Goal: Find specific page/section: Find specific page/section

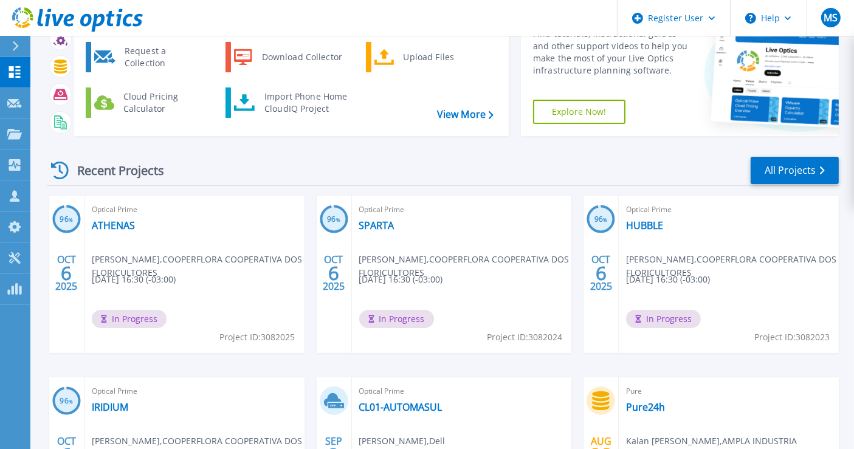
scroll to position [135, 0]
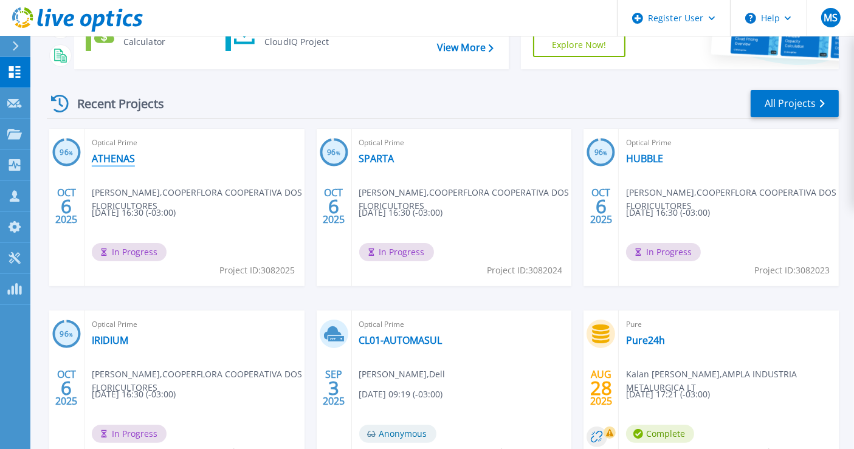
click at [126, 155] on link "ATHENAS" at bounding box center [113, 159] width 43 height 12
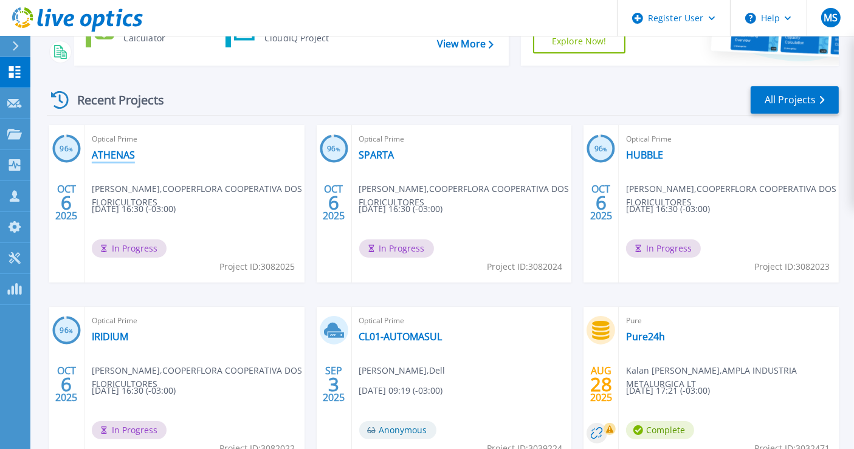
scroll to position [21, 0]
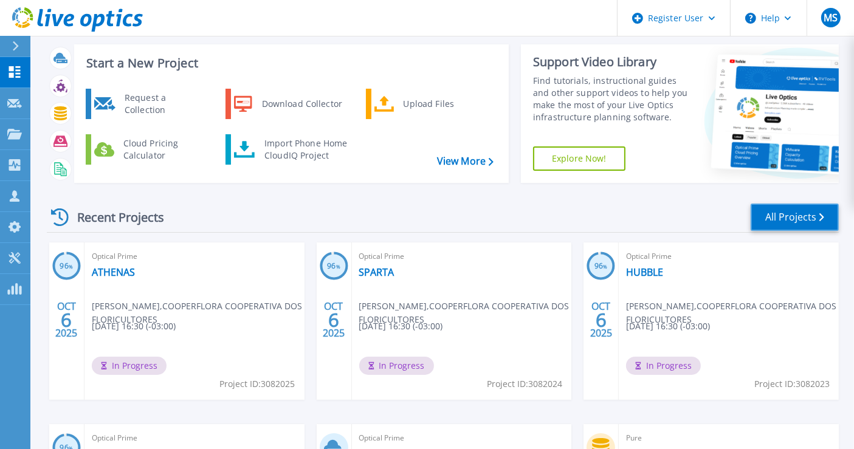
click at [698, 219] on link "All Projects" at bounding box center [795, 217] width 88 height 27
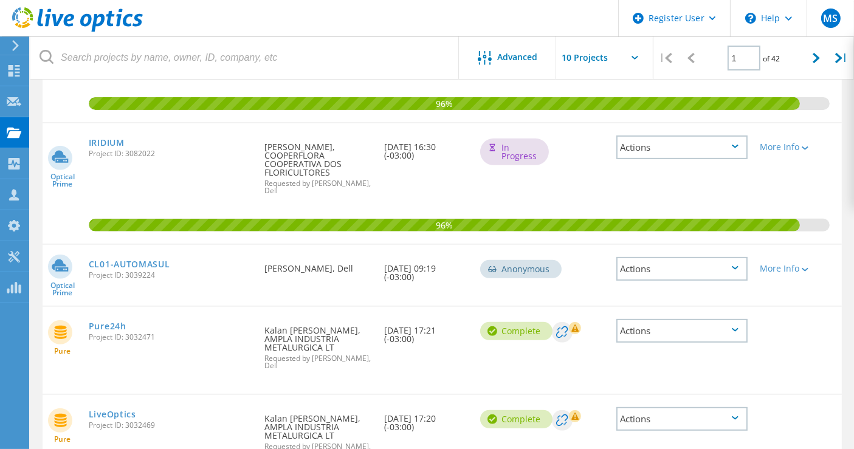
scroll to position [540, 0]
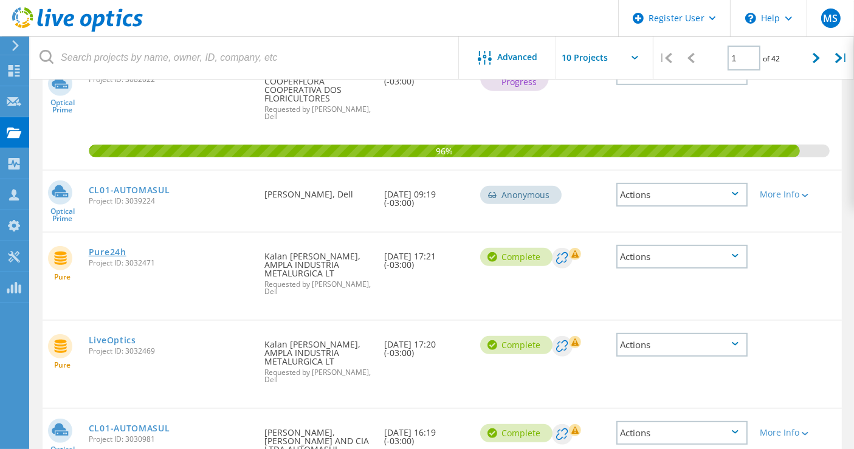
click at [126, 249] on link "Pure24h" at bounding box center [108, 252] width 38 height 9
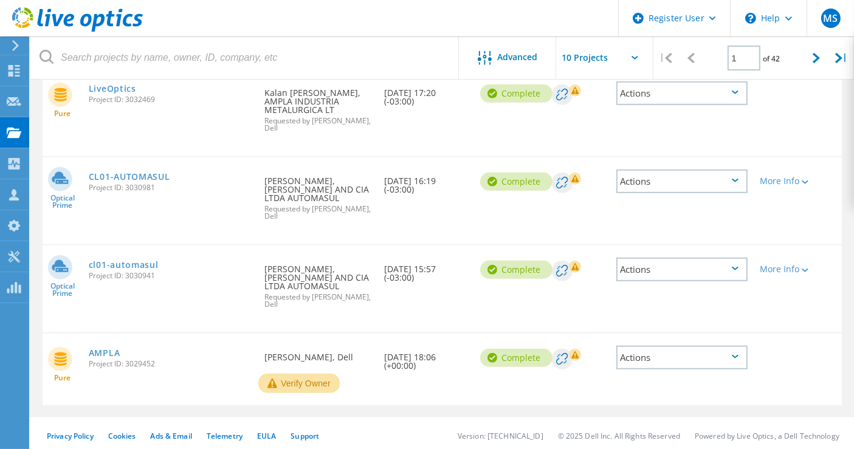
scroll to position [521, 0]
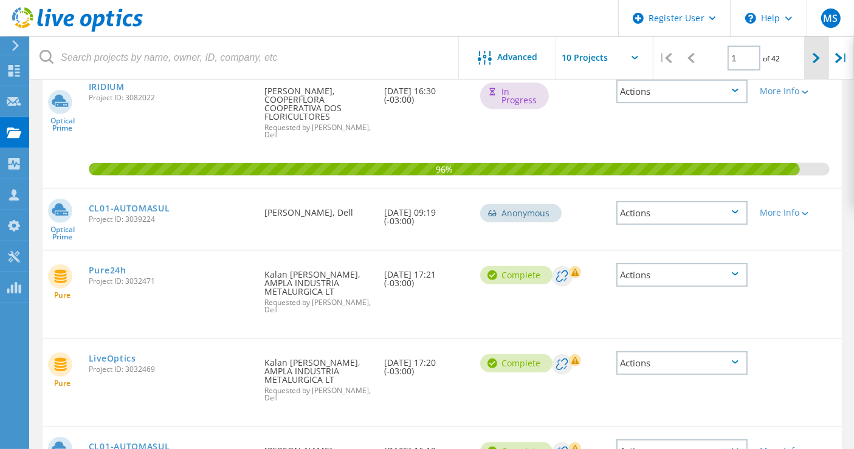
click at [805, 68] on div at bounding box center [816, 57] width 25 height 43
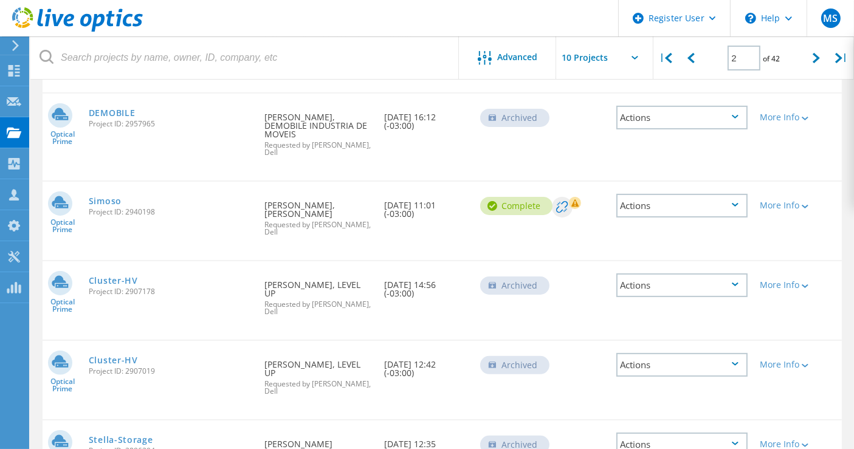
scroll to position [157, 0]
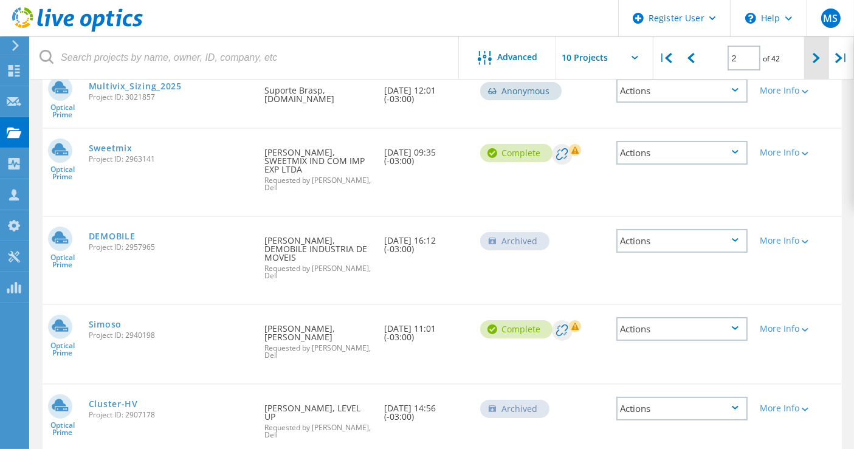
click at [809, 57] on div at bounding box center [816, 57] width 25 height 43
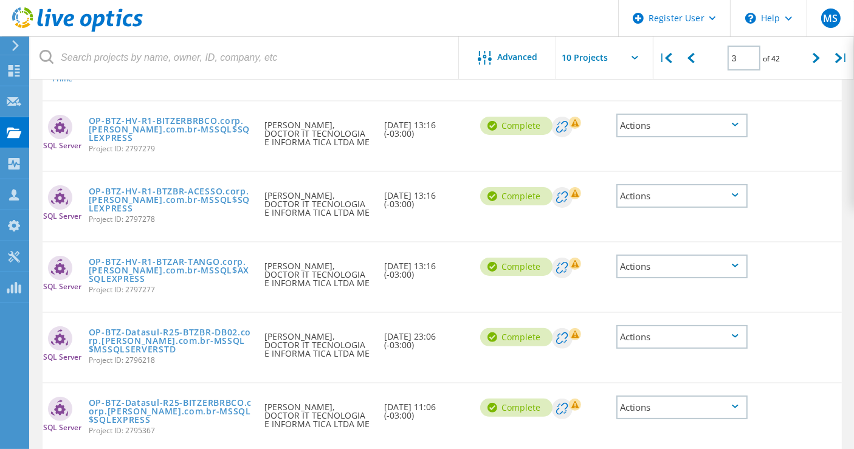
scroll to position [77, 0]
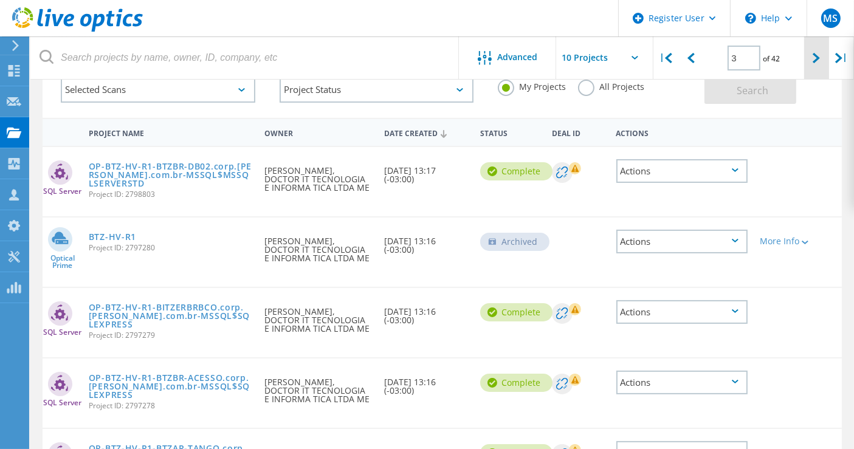
click at [808, 63] on div at bounding box center [816, 57] width 25 height 43
type input "4"
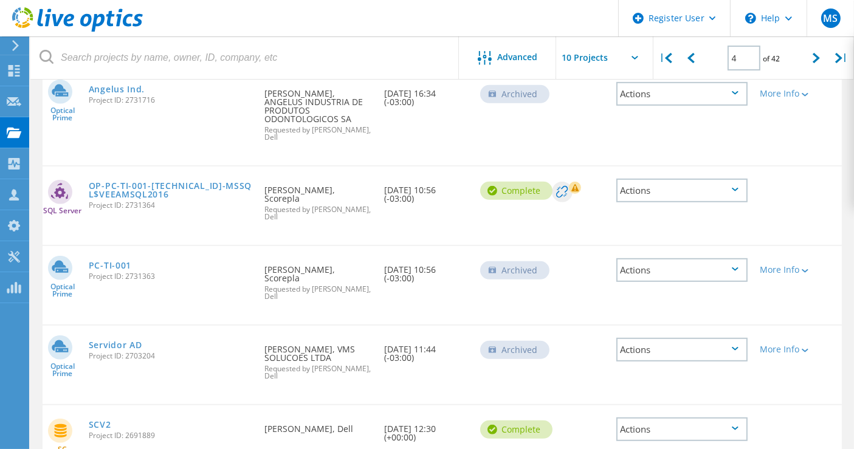
scroll to position [571, 0]
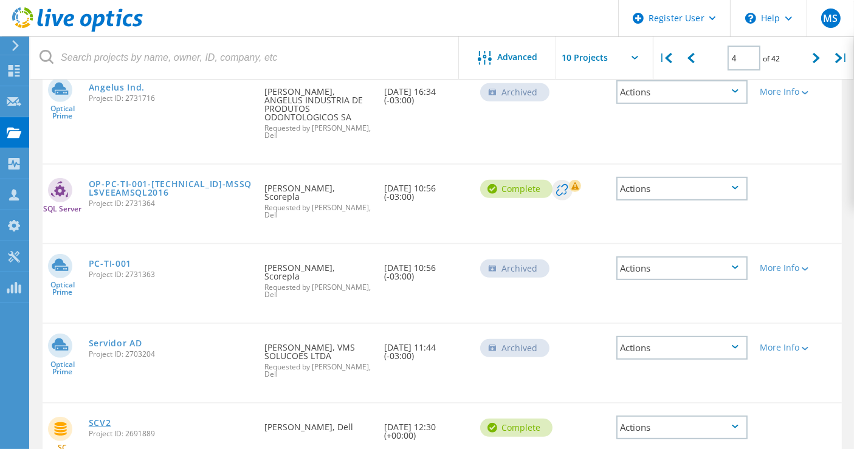
click at [111, 419] on link "SCV2" at bounding box center [100, 423] width 22 height 9
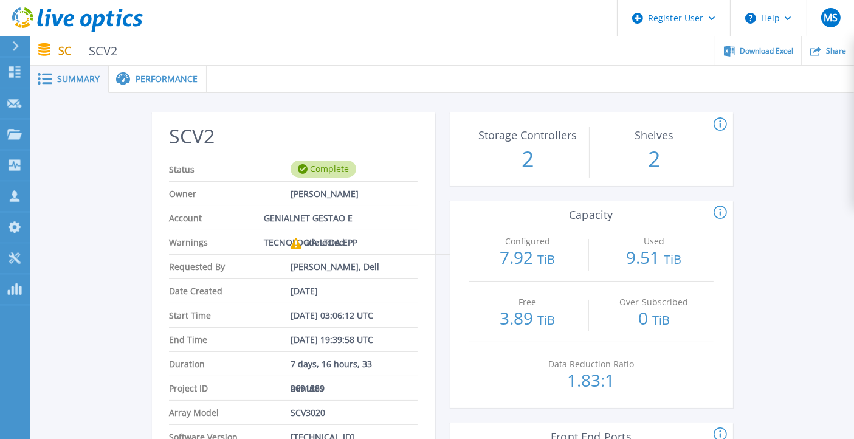
click at [109, 55] on span "SCV2" at bounding box center [99, 51] width 37 height 14
click at [153, 79] on span "Performance" at bounding box center [167, 79] width 62 height 9
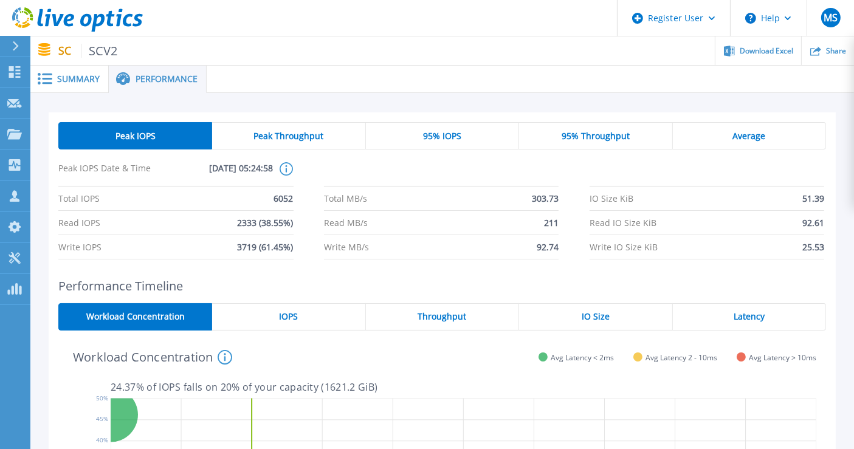
click at [609, 315] on div "IO Size" at bounding box center [595, 316] width 153 height 27
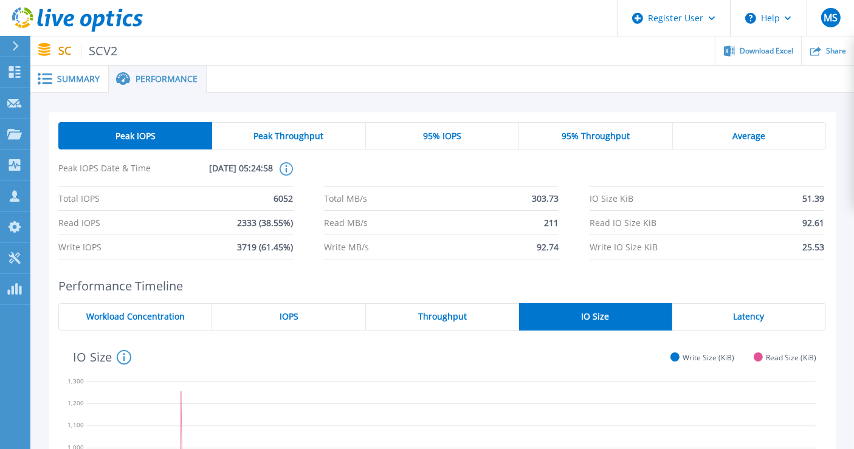
click at [210, 315] on div "Workload Concentration" at bounding box center [135, 316] width 154 height 27
